Goal: Information Seeking & Learning: Learn about a topic

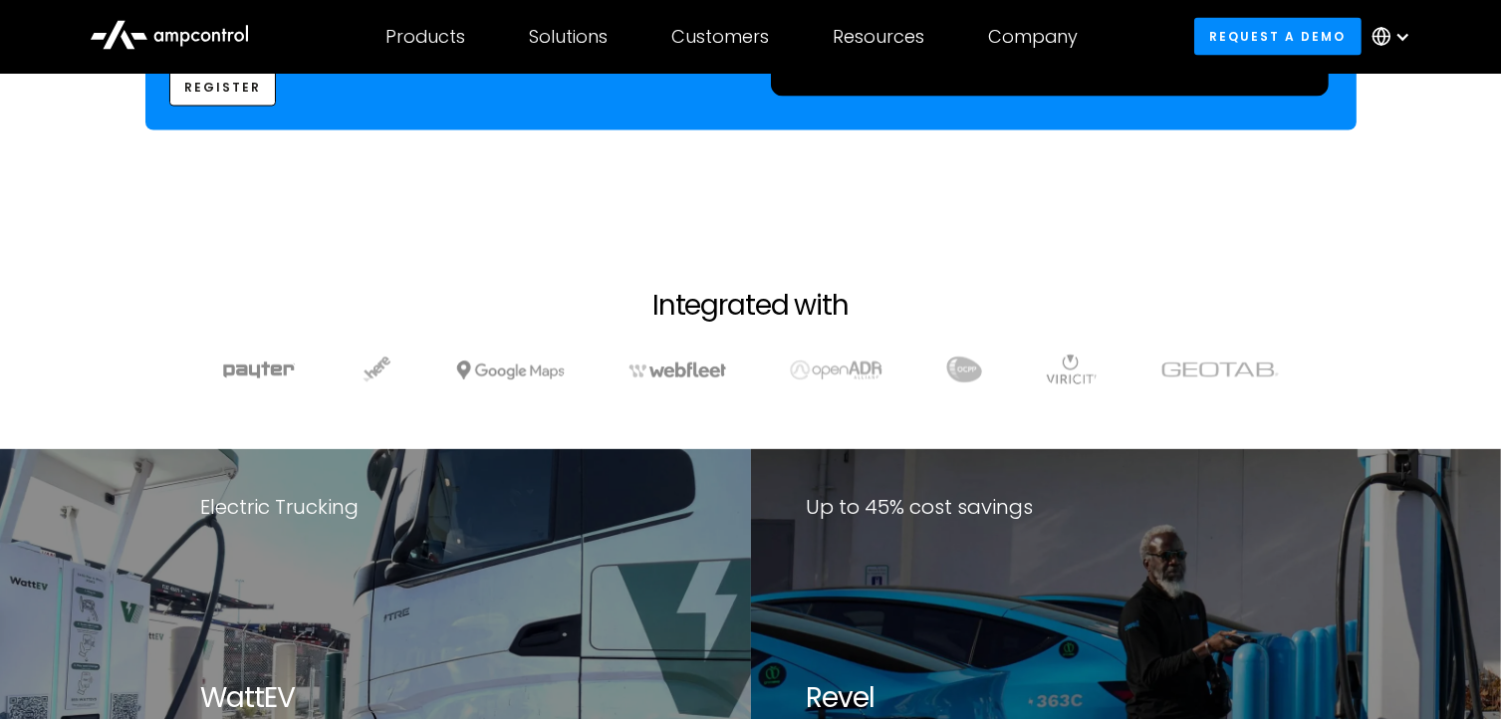
scroll to position [3598, 0]
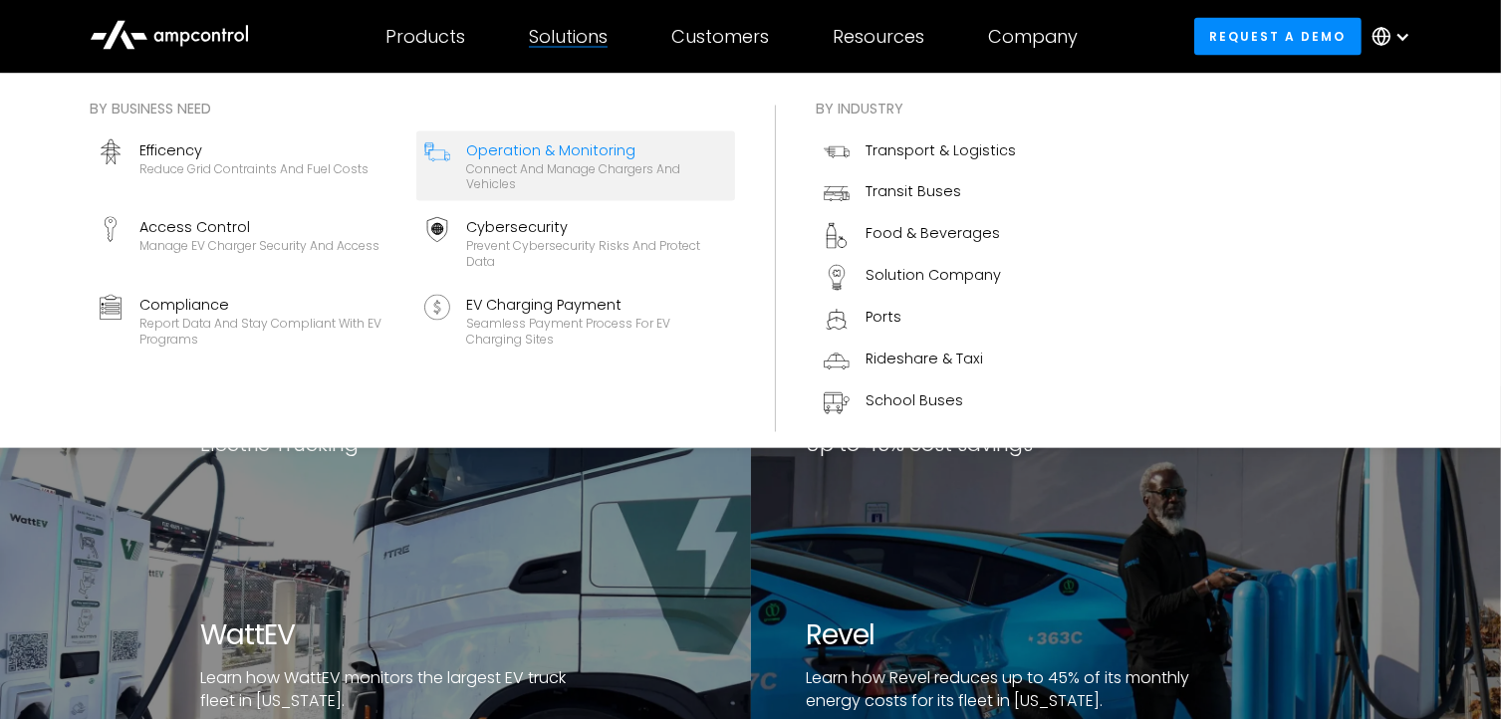
click at [562, 165] on div "Connect and manage chargers and vehicles" at bounding box center [596, 177] width 261 height 31
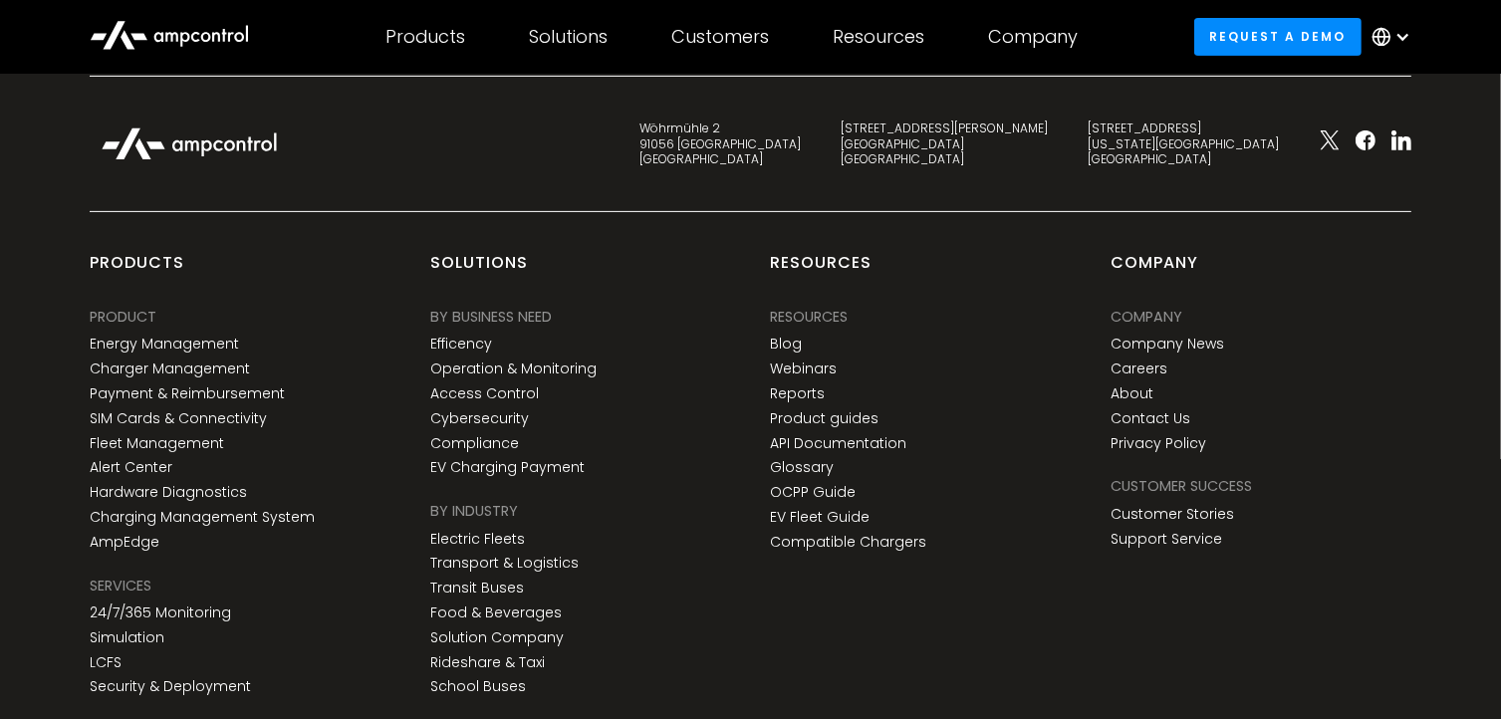
scroll to position [8144, 0]
click at [200, 510] on link "Charging Management System" at bounding box center [202, 518] width 225 height 17
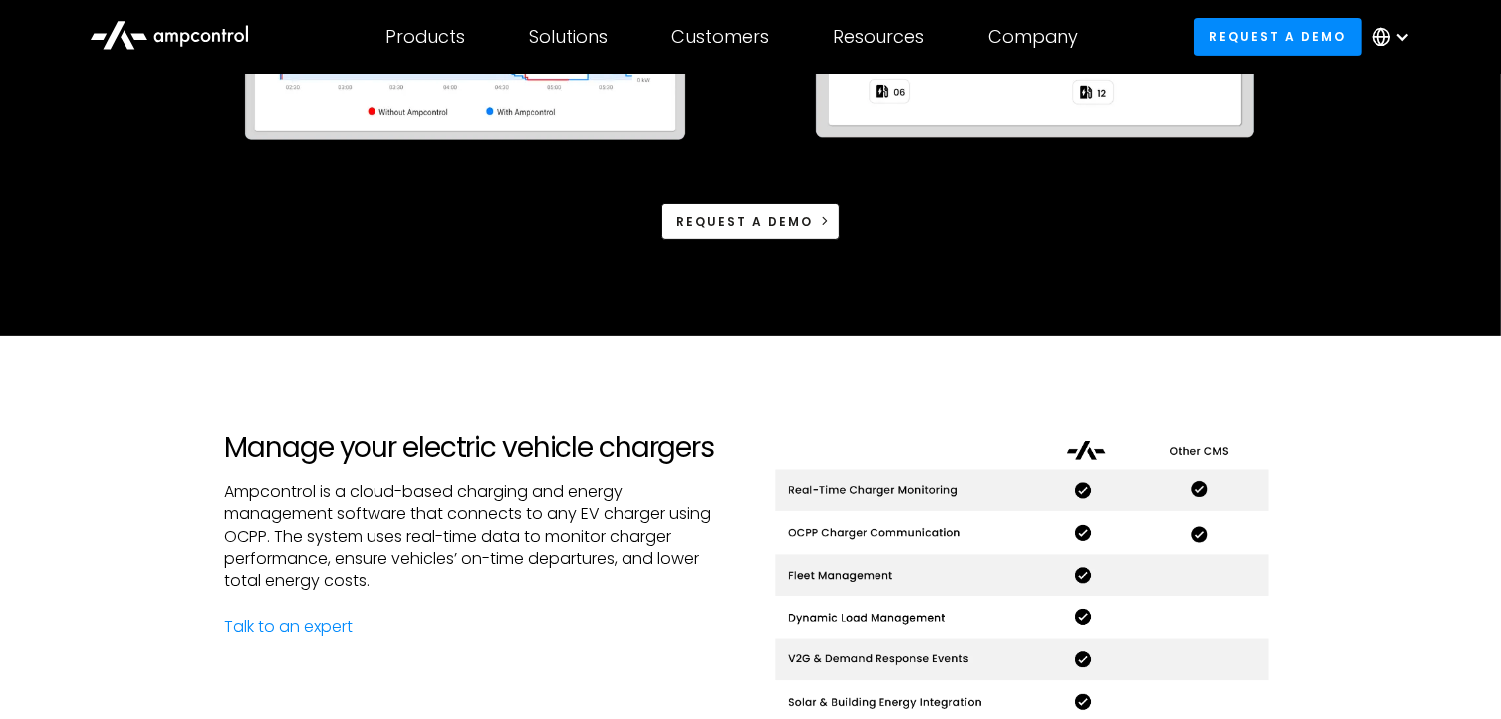
scroll to position [653, 0]
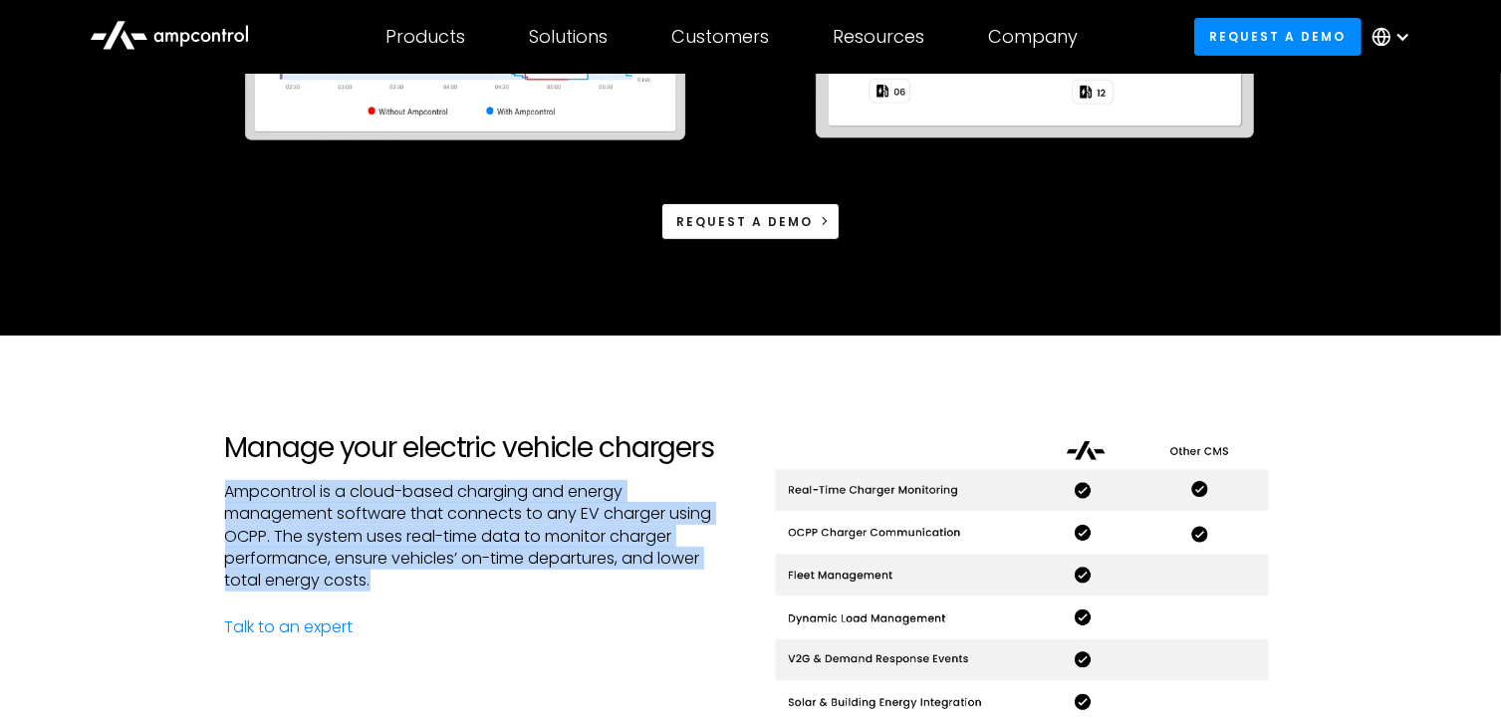
drag, startPoint x: 229, startPoint y: 490, endPoint x: 392, endPoint y: 581, distance: 186.8
click at [392, 581] on p "Ampcontrol is a cloud-based charging and energy management software that connec…" at bounding box center [480, 537] width 510 height 112
copy p "Ampcontrol is a cloud-based charging and energy management software that connec…"
